Goal: Task Accomplishment & Management: Complete application form

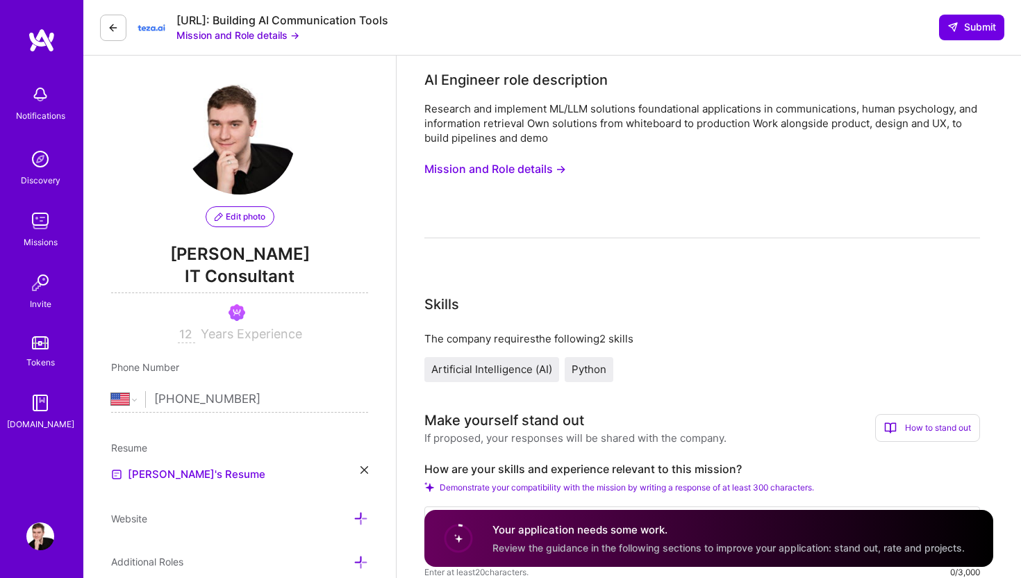
select select "US"
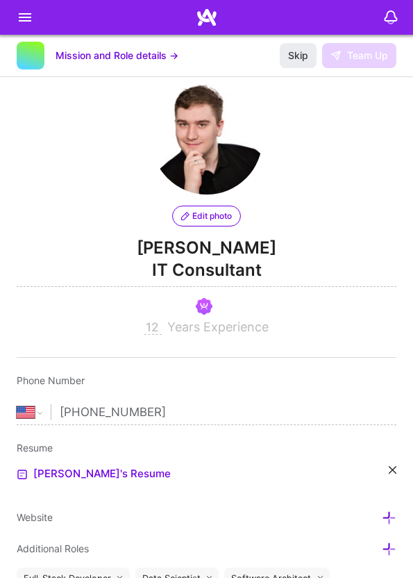
select select "US"
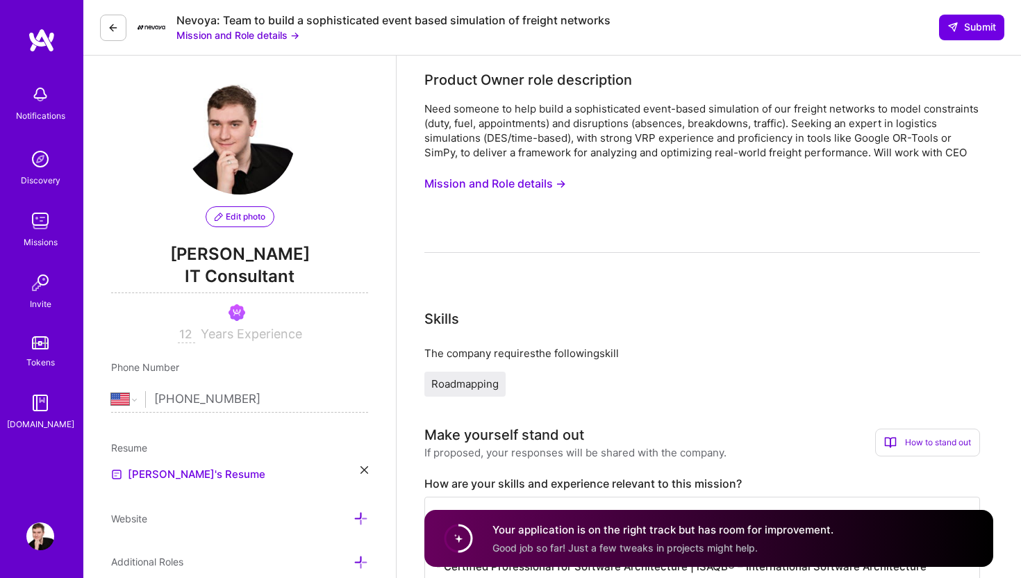
select select "US"
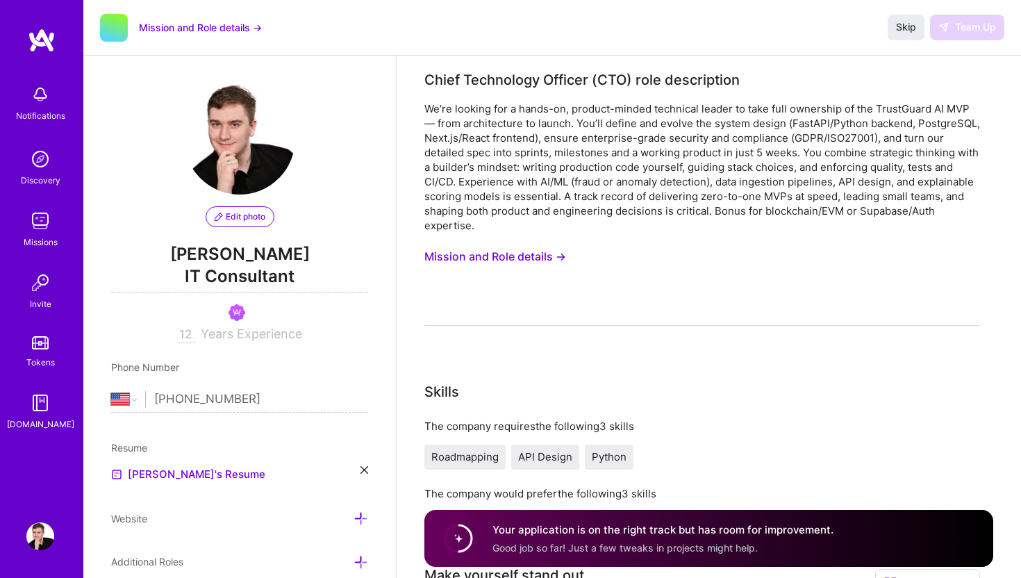
select select "US"
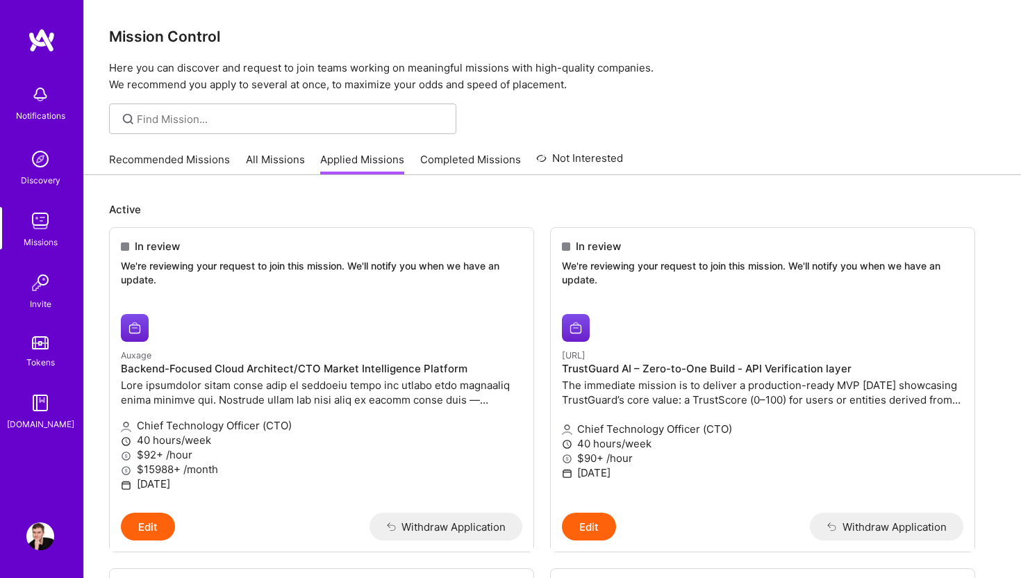
scroll to position [109, 0]
